Goal: Task Accomplishment & Management: Complete application form

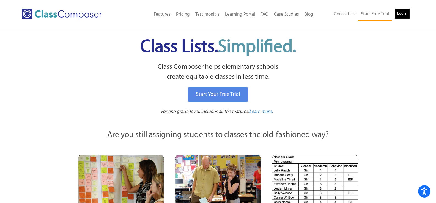
click at [403, 14] on link "Log In" at bounding box center [402, 13] width 16 height 11
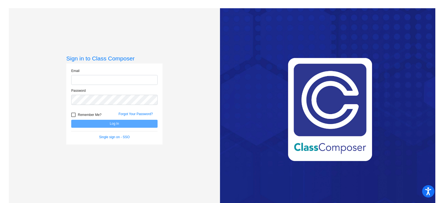
type input "[EMAIL_ADDRESS][DOMAIN_NAME]"
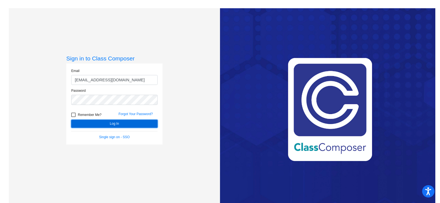
click at [120, 125] on button "Log In" at bounding box center [114, 124] width 86 height 8
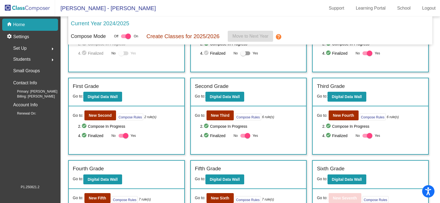
scroll to position [55, 0]
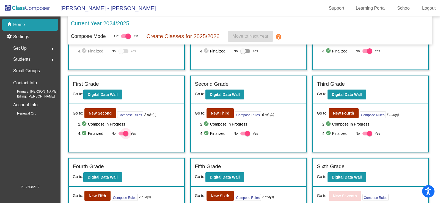
click at [120, 134] on div at bounding box center [124, 134] width 10 height 4
click at [121, 136] on input "Yes" at bounding box center [121, 136] width 0 height 0
checkbox input "false"
click at [100, 114] on b "New Second" at bounding box center [100, 113] width 23 height 4
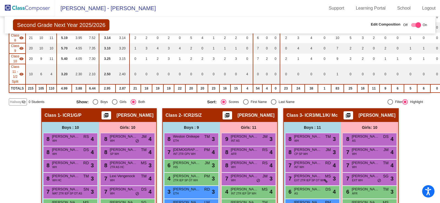
scroll to position [138, 0]
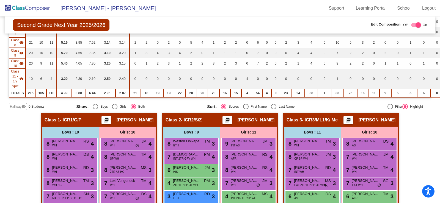
click at [20, 105] on span "Hallway" at bounding box center [16, 106] width 12 height 5
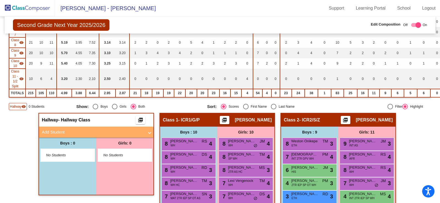
click at [60, 158] on div "No Students" at bounding box center [68, 155] width 54 height 13
click at [64, 133] on mat-panel-title "Add Student" at bounding box center [93, 132] width 102 height 6
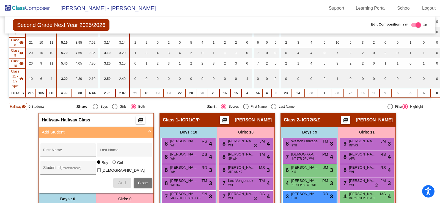
click at [51, 153] on input "First Name" at bounding box center [68, 152] width 50 height 4
drag, startPoint x: 56, startPoint y: 152, endPoint x: 36, endPoint y: 156, distance: 20.2
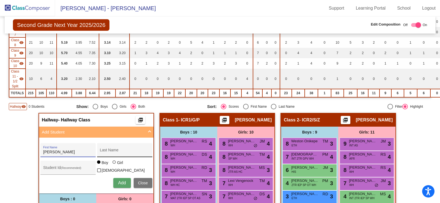
type input "[PERSON_NAME]"
click at [108, 153] on input "Last Name" at bounding box center [125, 152] width 50 height 4
type input "[PERSON_NAME]"
click at [119, 182] on span "Add" at bounding box center [122, 183] width 8 height 5
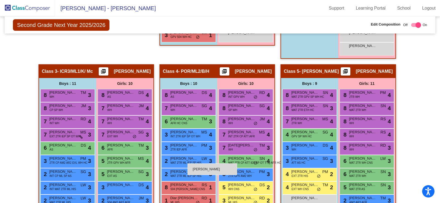
scroll to position [358, 0]
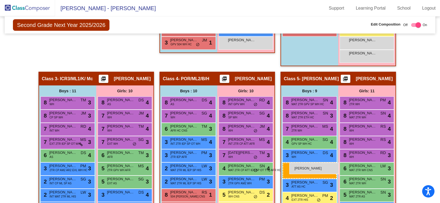
drag, startPoint x: 70, startPoint y: 100, endPoint x: 289, endPoint y: 163, distance: 228.4
